Goal: Task Accomplishment & Management: Use online tool/utility

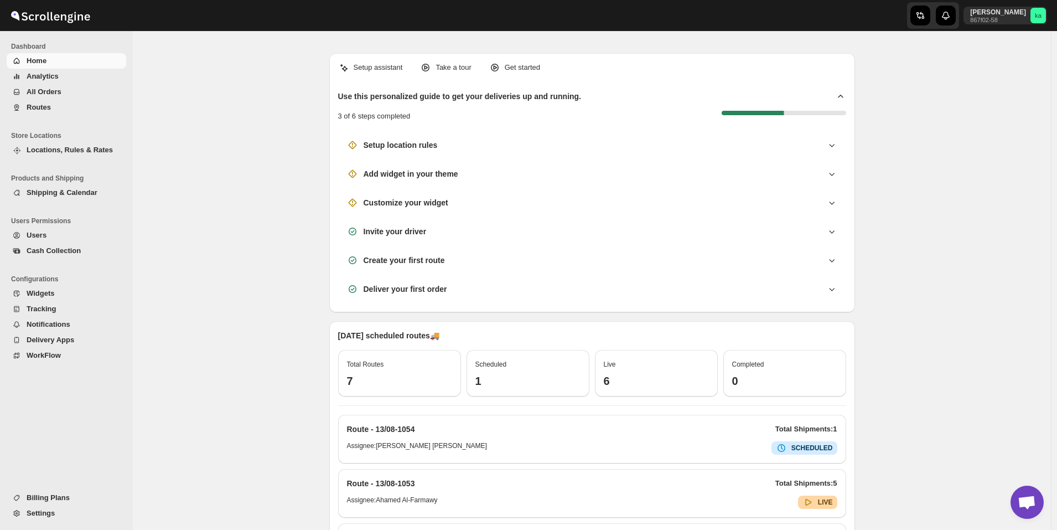
click at [46, 92] on span "All Orders" at bounding box center [44, 91] width 35 height 8
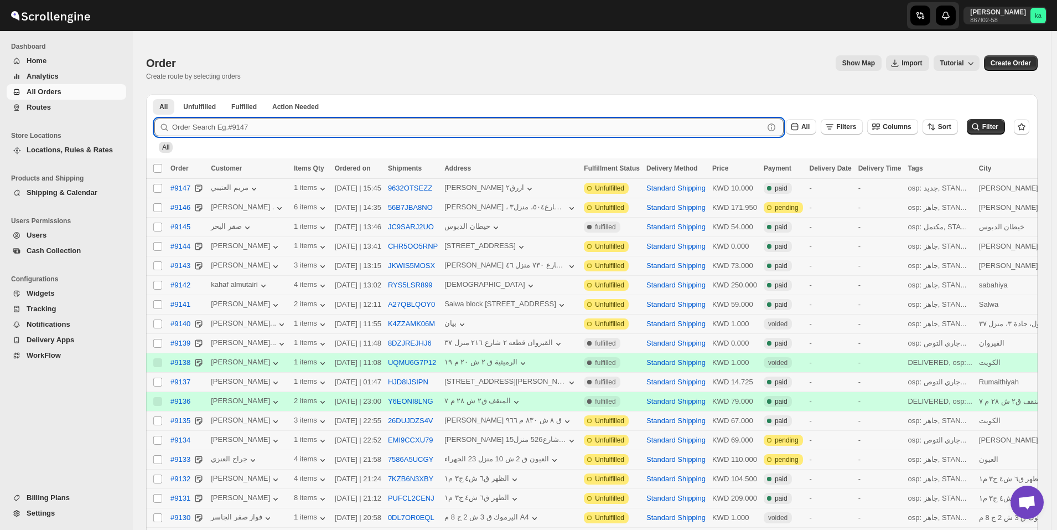
click at [412, 130] on input "text" at bounding box center [468, 127] width 592 height 18
paste input "9118"
type input "9118"
click at [154, 94] on button "Submit" at bounding box center [170, 100] width 32 height 12
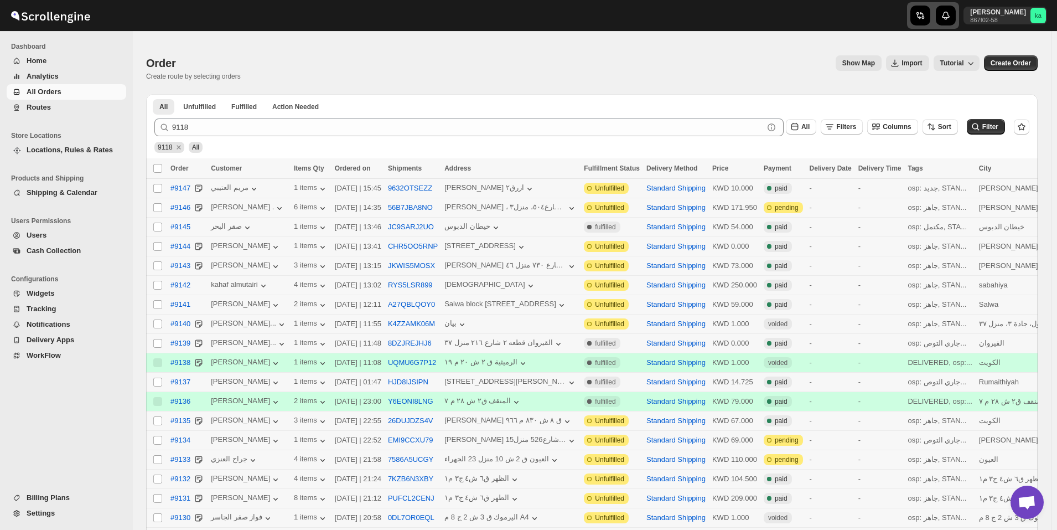
click at [931, 22] on div "button" at bounding box center [921, 16] width 20 height 20
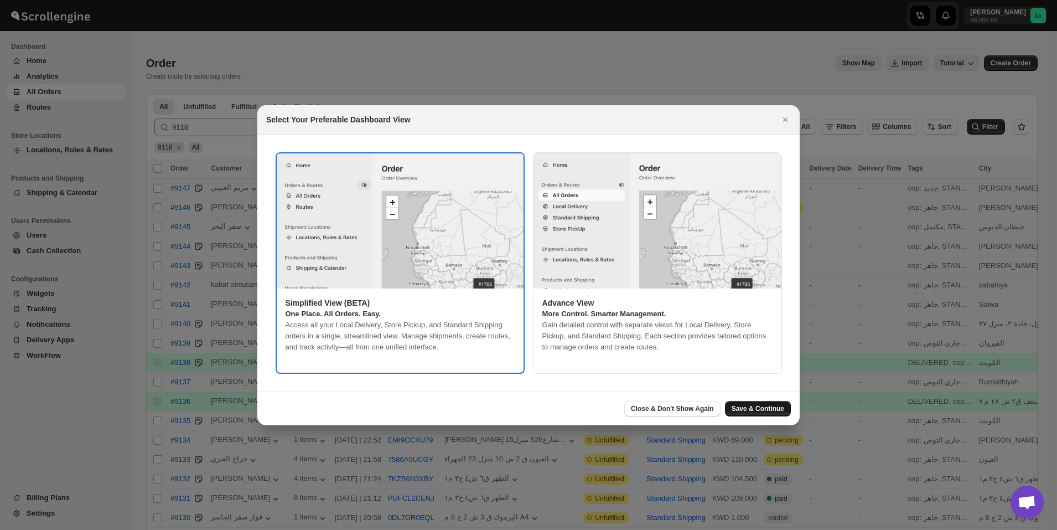
click at [776, 415] on button "Save & Continue" at bounding box center [758, 409] width 66 height 16
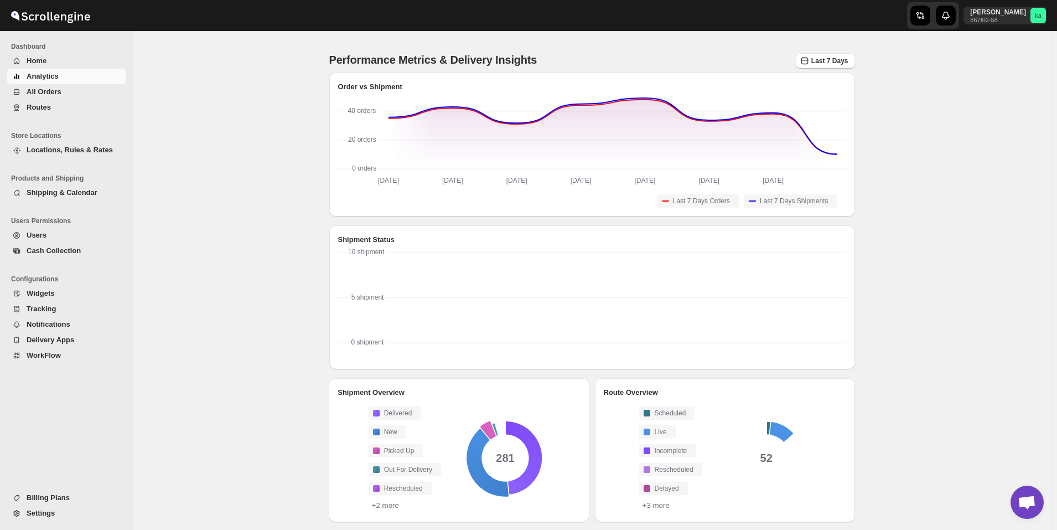
click at [59, 93] on span "All Orders" at bounding box center [75, 91] width 97 height 11
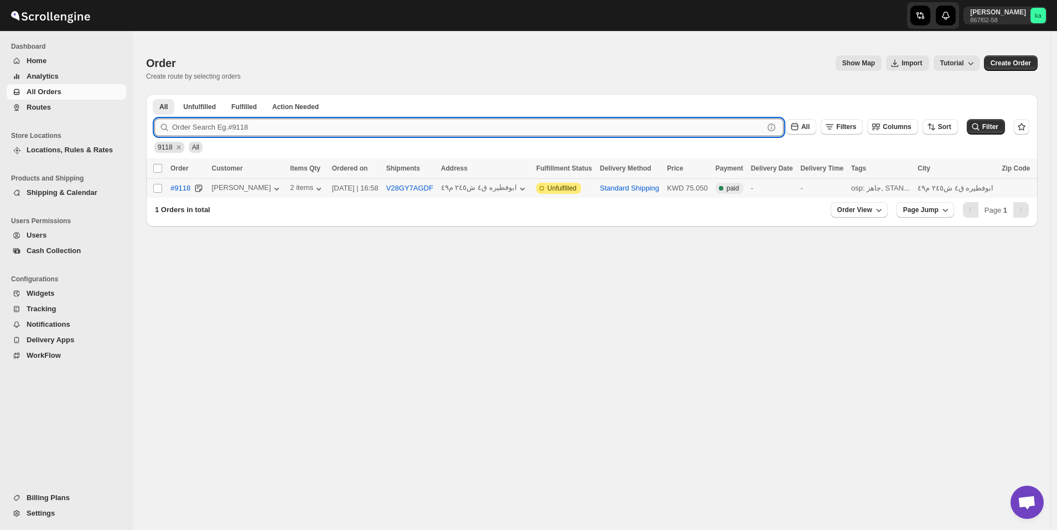
click at [425, 128] on input "text" at bounding box center [468, 127] width 592 height 18
paste input "9118"
click at [154, 94] on button "Submit" at bounding box center [170, 100] width 32 height 12
type input "9118"
click at [154, 94] on button "Submit" at bounding box center [170, 100] width 32 height 12
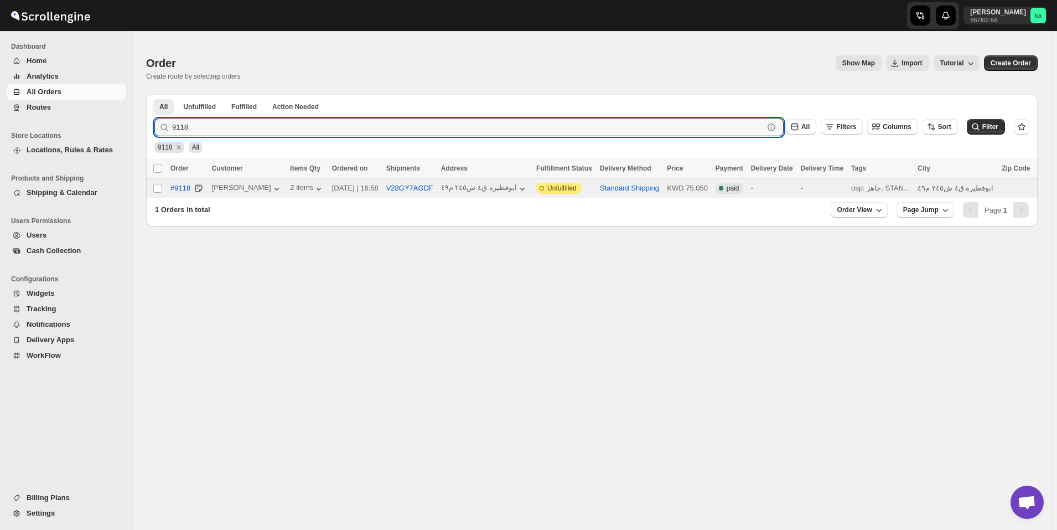
click at [153, 195] on td "Select order" at bounding box center [156, 188] width 21 height 19
checkbox input "true"
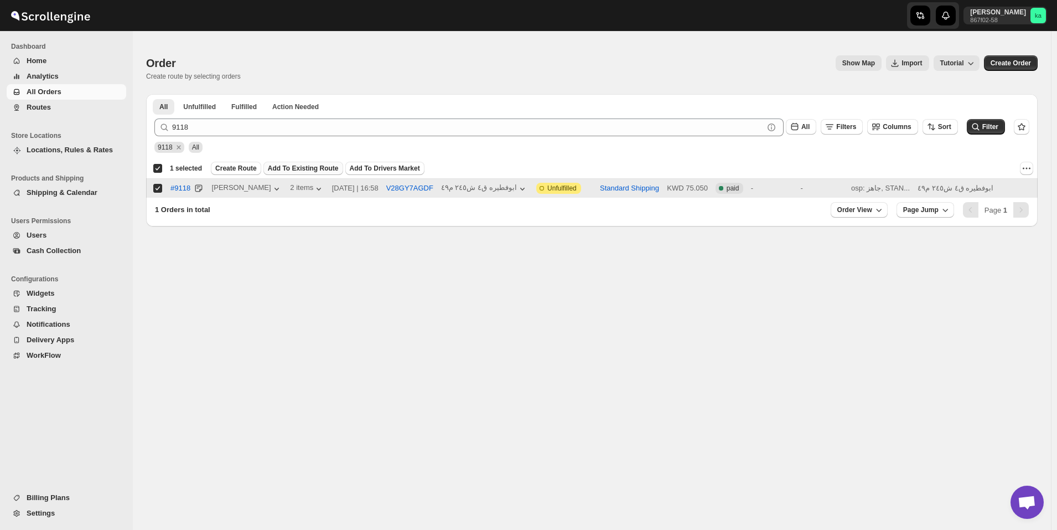
click at [293, 166] on span "Add To Existing Route" at bounding box center [303, 168] width 71 height 9
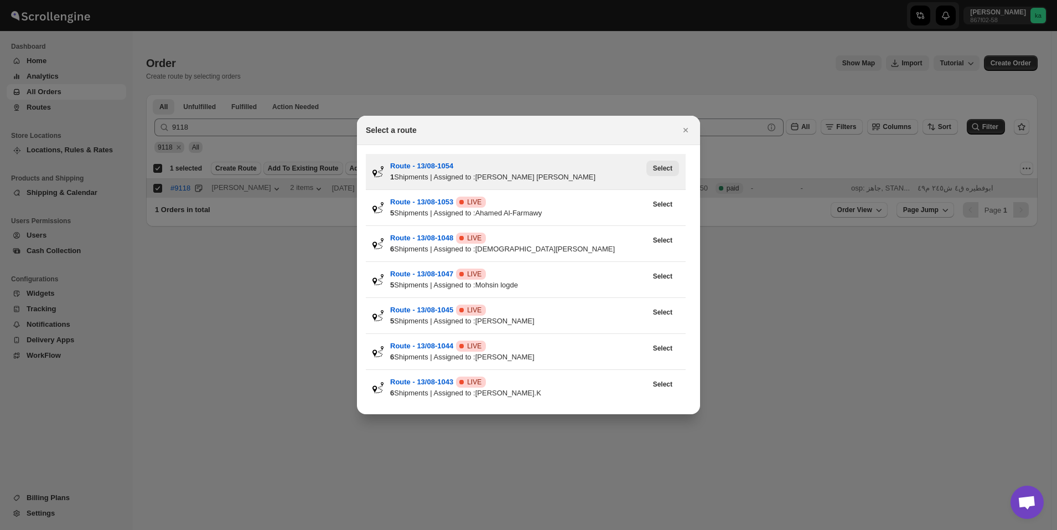
click at [663, 170] on span "Select" at bounding box center [662, 168] width 19 height 9
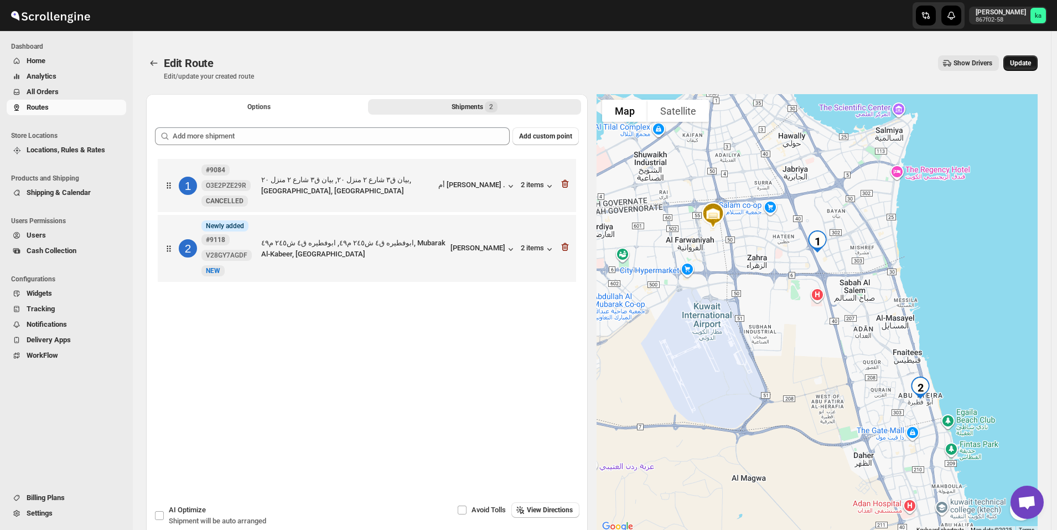
click at [1037, 67] on button "Update" at bounding box center [1021, 63] width 34 height 16
